Goal: Information Seeking & Learning: Learn about a topic

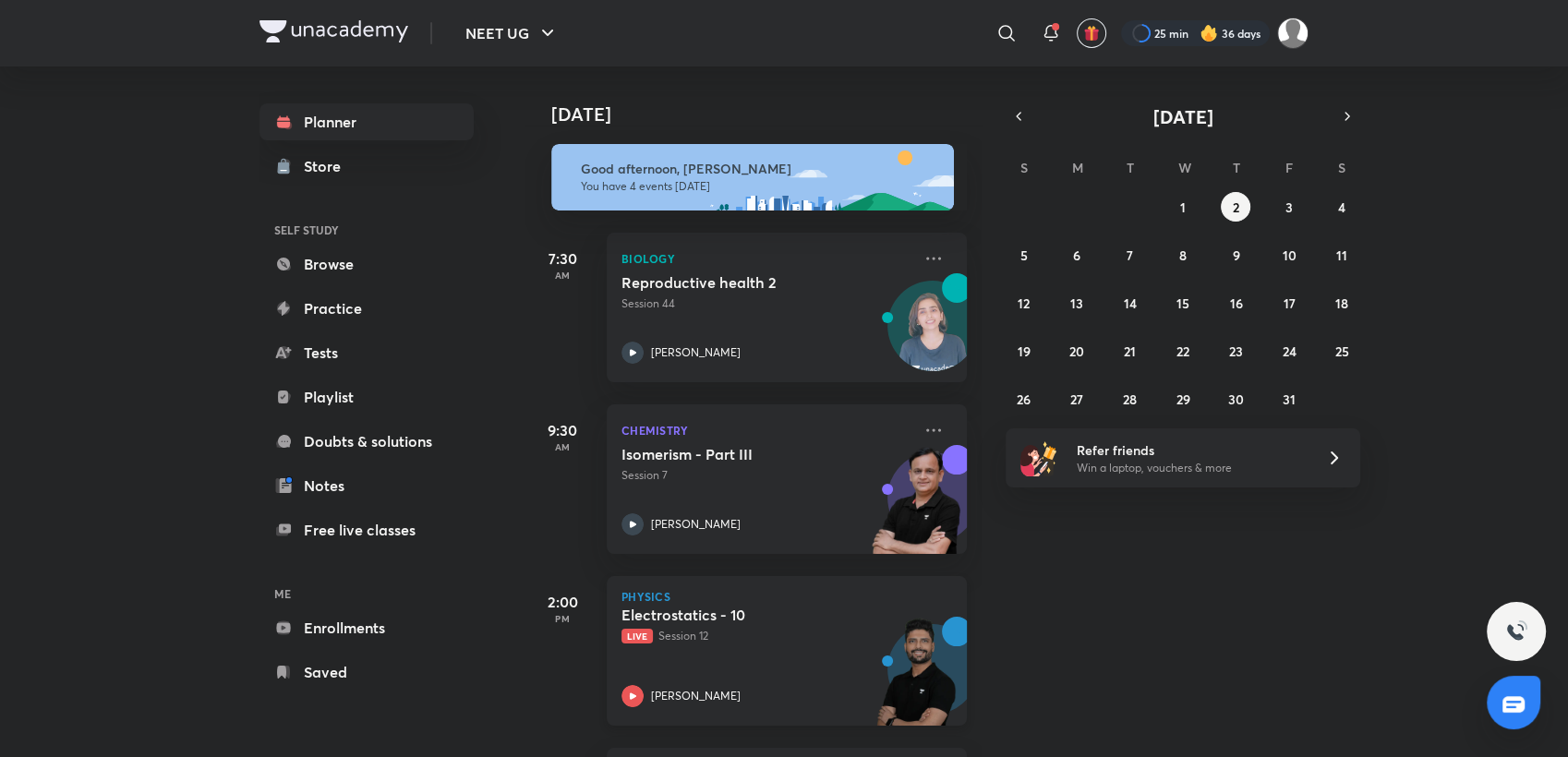
click at [757, 675] on div "Electrostatics - 10 Live Session 12 [PERSON_NAME]" at bounding box center [766, 656] width 290 height 102
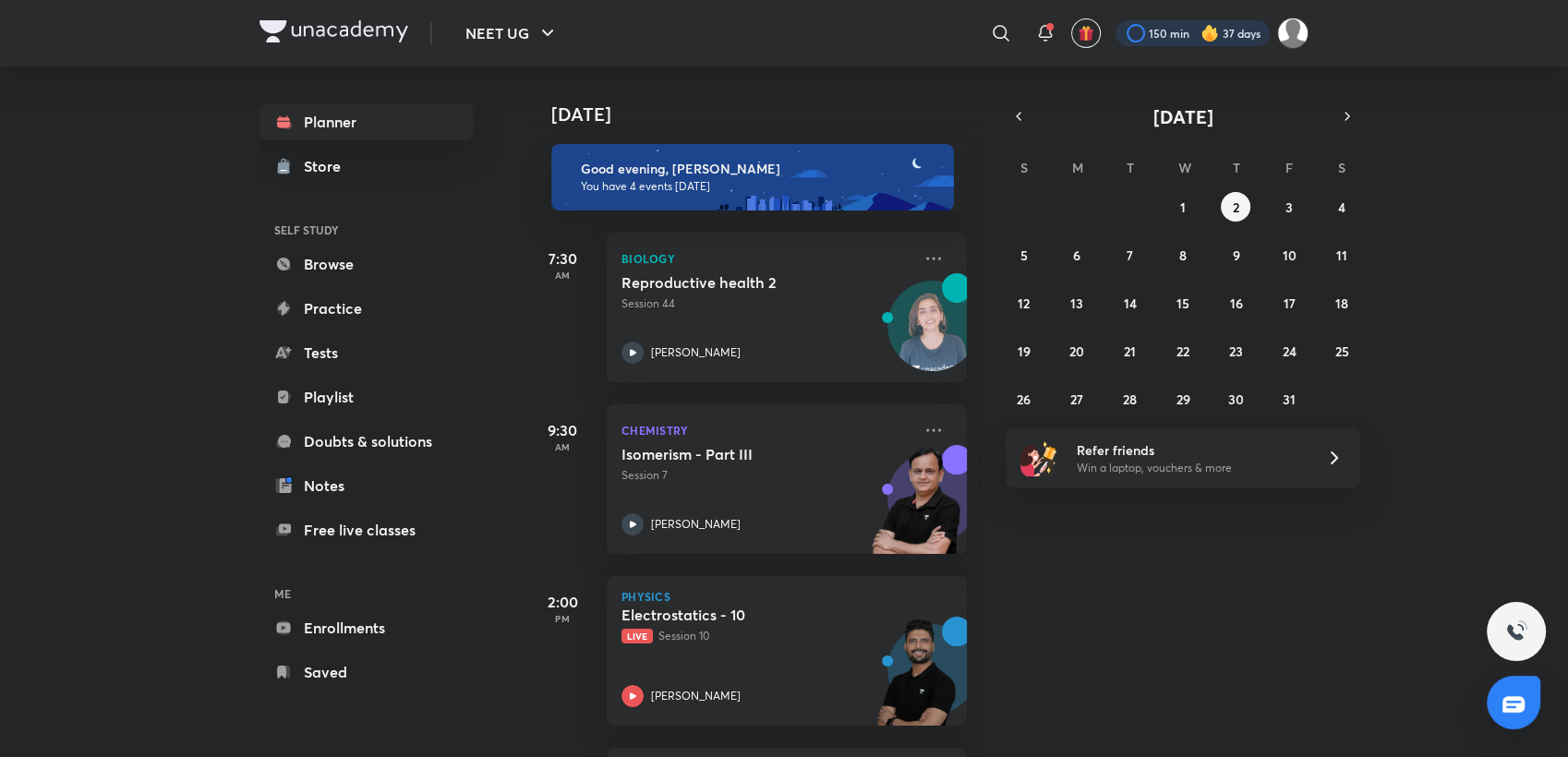
click at [1153, 31] on div at bounding box center [1193, 33] width 155 height 25
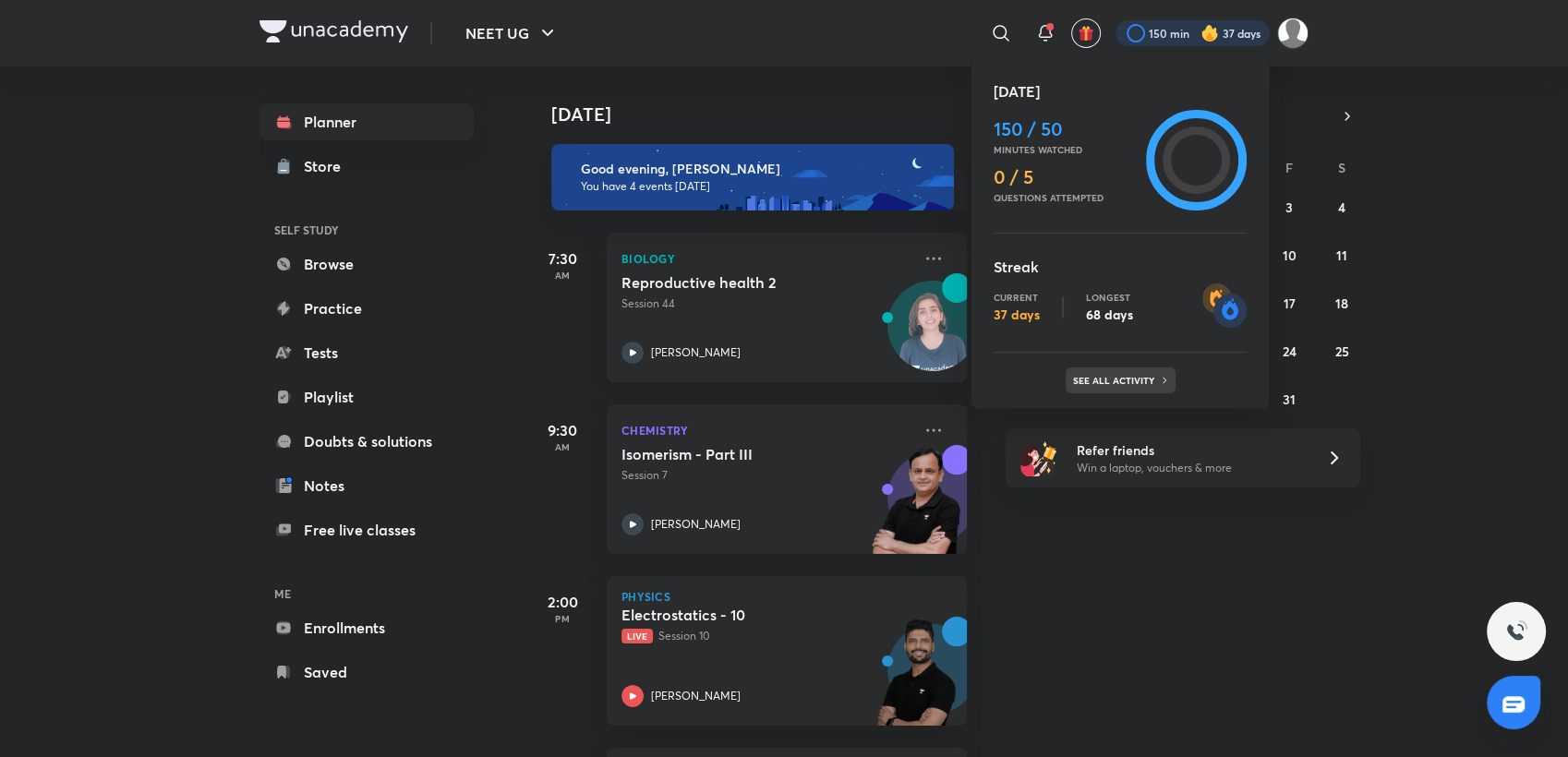
click at [1098, 378] on p "See all activity" at bounding box center [1116, 379] width 86 height 11
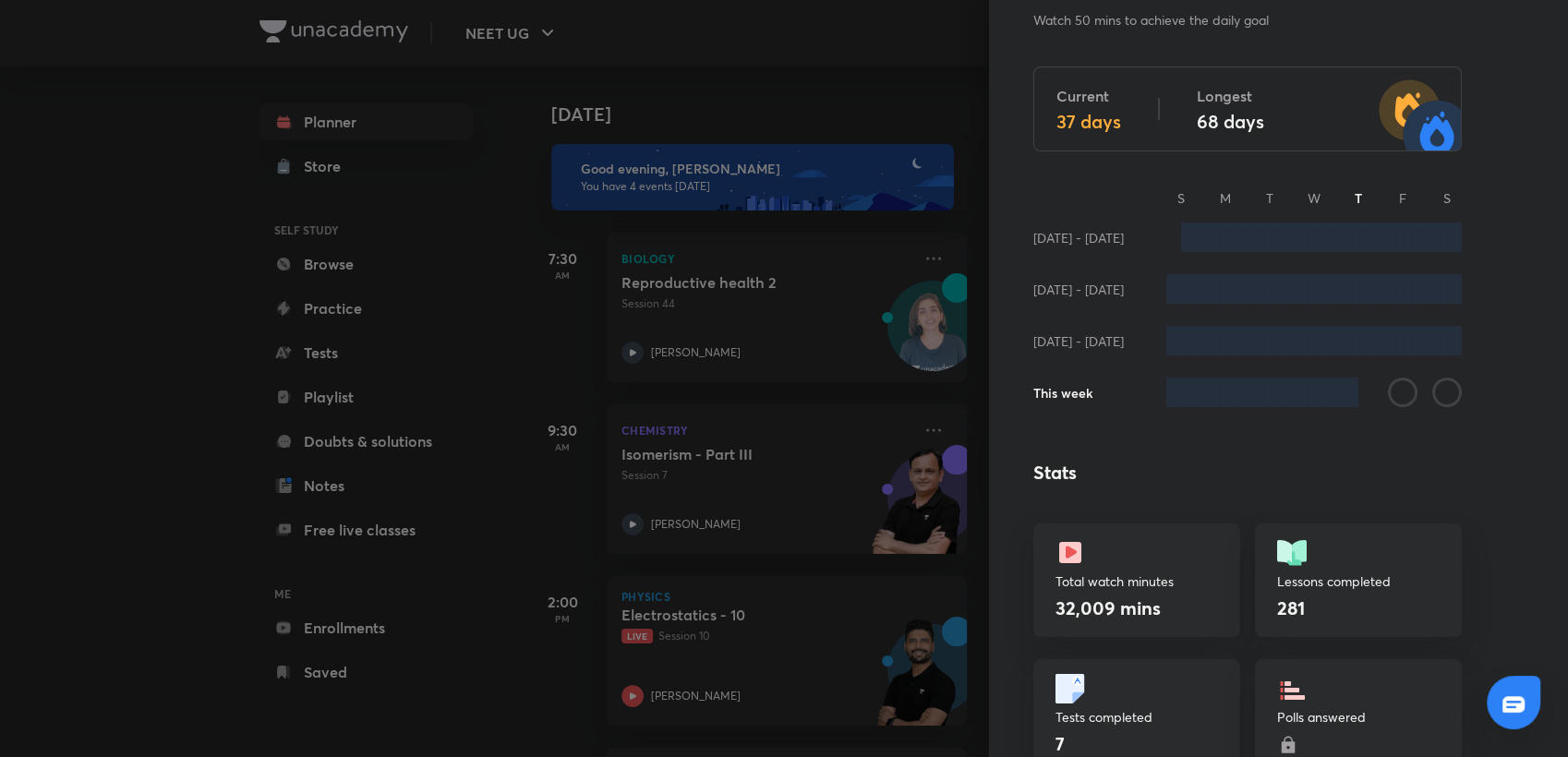
scroll to position [106, 0]
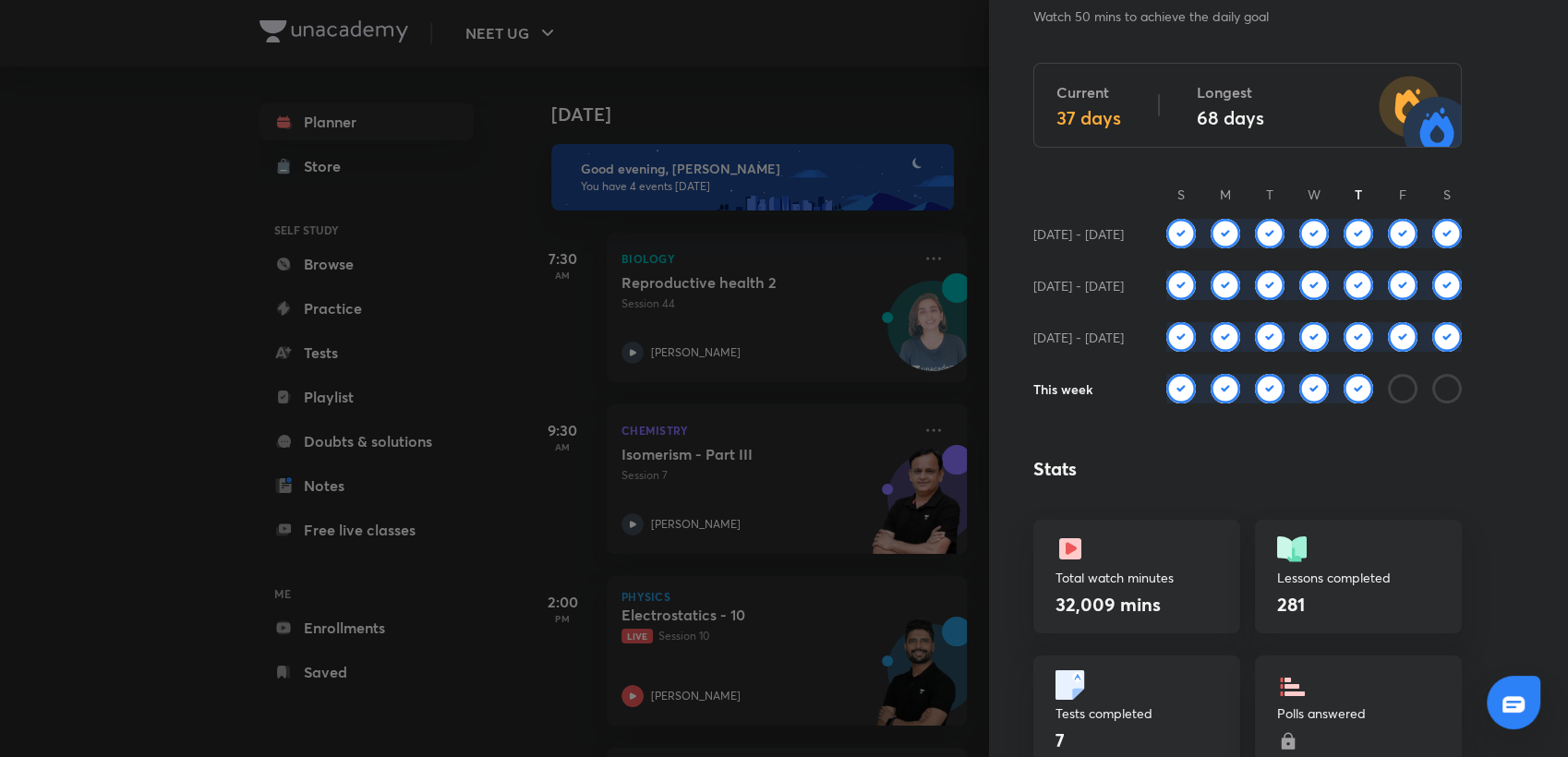
click at [820, 108] on div at bounding box center [784, 378] width 1568 height 757
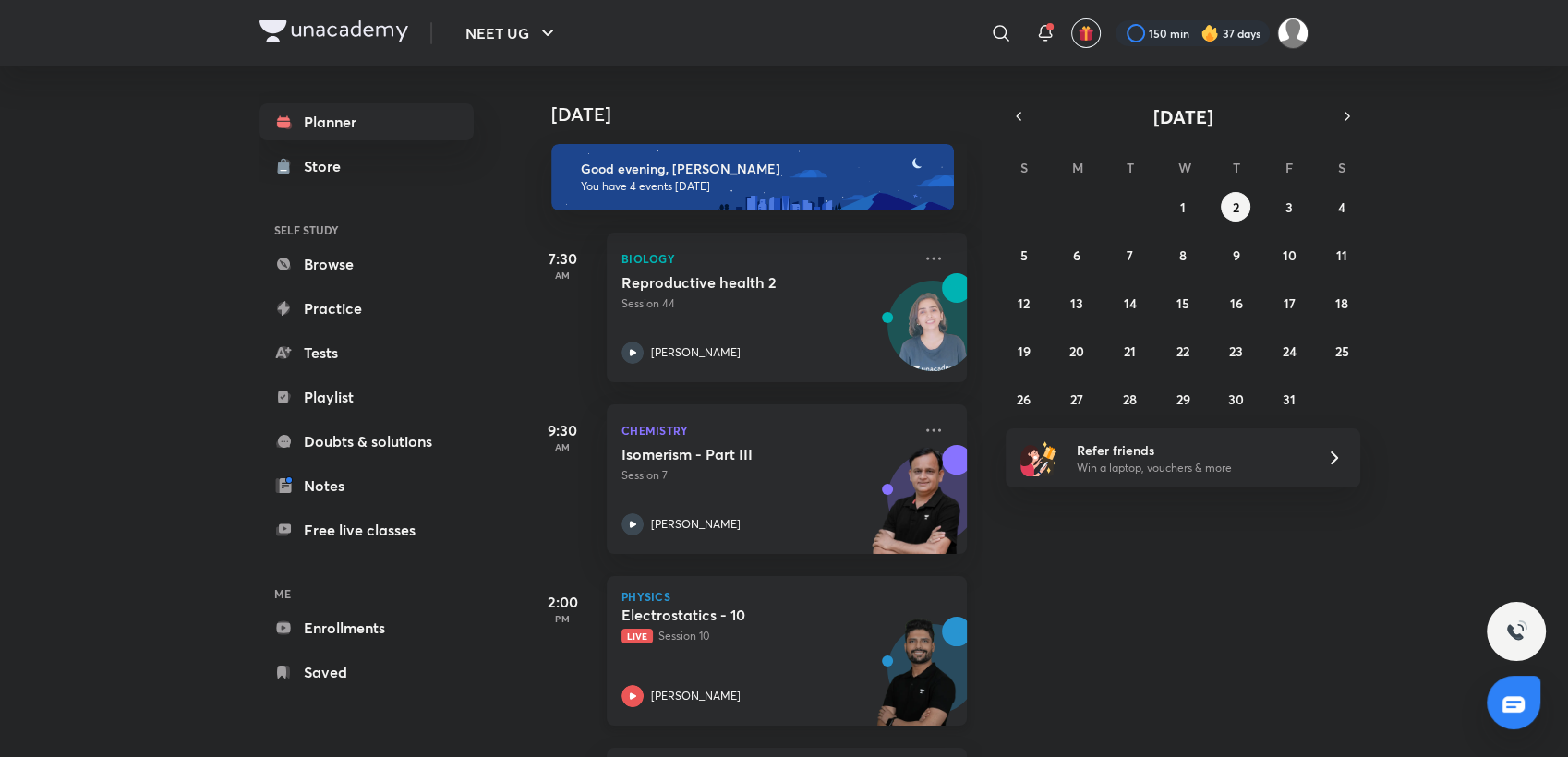
scroll to position [170, 0]
